Goal: Find specific page/section: Find specific page/section

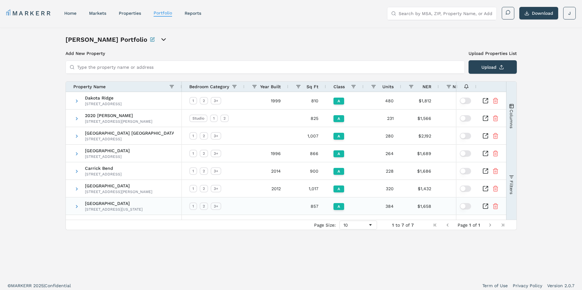
click at [99, 204] on span "Red Hawk Ranch" at bounding box center [114, 203] width 58 height 4
click at [100, 203] on span "Red Hawk Ranch" at bounding box center [114, 203] width 58 height 4
click at [98, 117] on span "2020 Lawrence" at bounding box center [118, 115] width 67 height 4
click at [97, 134] on span "Berkshire Aspen Grove" at bounding box center [129, 133] width 89 height 4
click at [489, 137] on div at bounding box center [491, 135] width 16 height 17
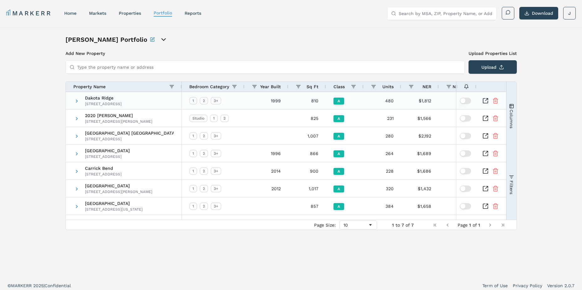
click at [488, 102] on icon "Inspect Comparable" at bounding box center [486, 101] width 6 height 6
click at [233, 69] on input "Type the property name or address" at bounding box center [269, 67] width 384 height 13
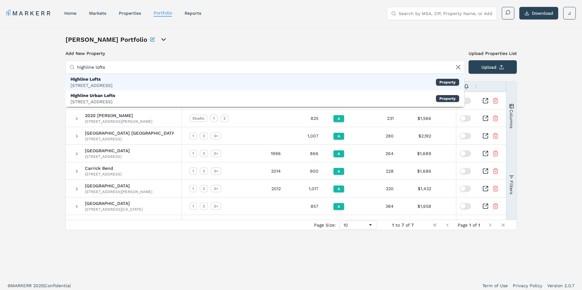
type input "highline lofts"
click at [113, 80] on div "Highline Lofts" at bounding box center [92, 79] width 42 height 6
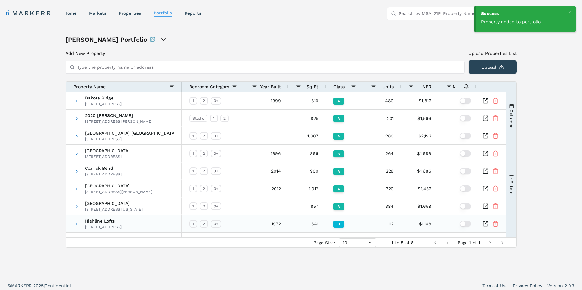
click at [487, 226] on icon "Inspect Comparable" at bounding box center [485, 223] width 5 height 5
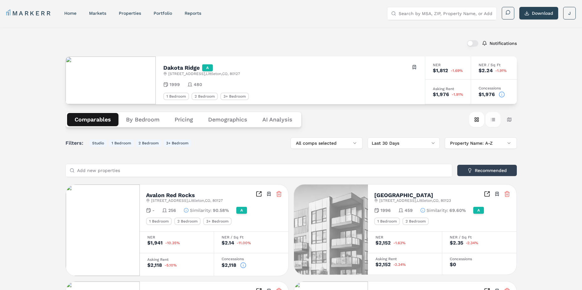
click at [493, 120] on button "Table view" at bounding box center [493, 119] width 15 height 15
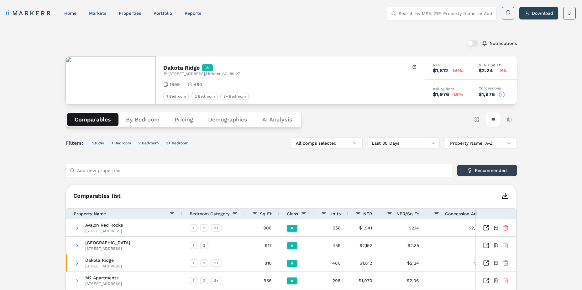
click at [497, 117] on button "Table view" at bounding box center [493, 119] width 15 height 15
click at [147, 166] on input "Add new properties" at bounding box center [262, 170] width 371 height 13
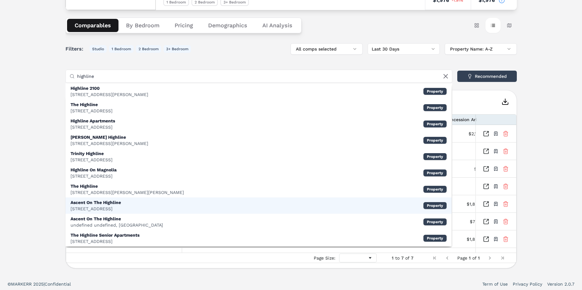
scroll to position [96, 0]
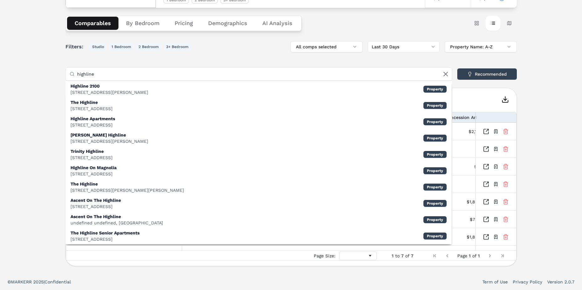
type input "highline"
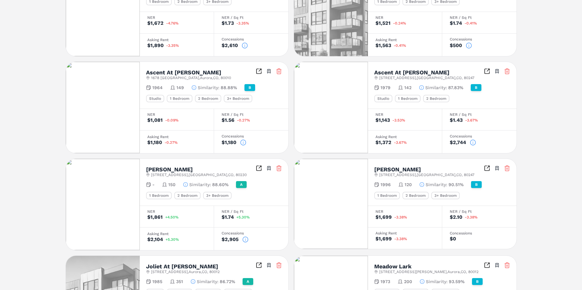
scroll to position [63, 0]
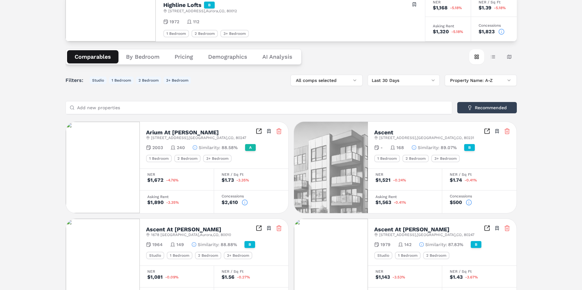
click at [152, 54] on button "By Bedroom" at bounding box center [143, 56] width 49 height 13
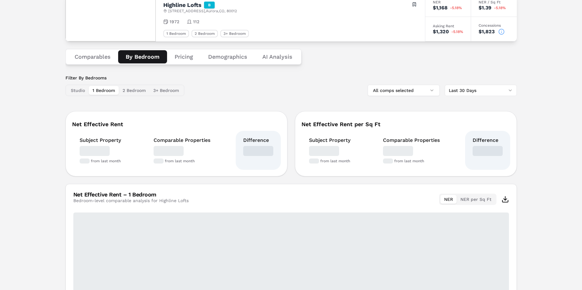
click at [233, 55] on button "Demographics" at bounding box center [228, 56] width 54 height 13
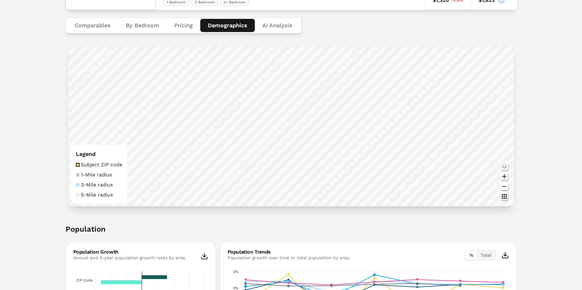
scroll to position [0, 0]
